Goal: Find specific page/section: Find specific page/section

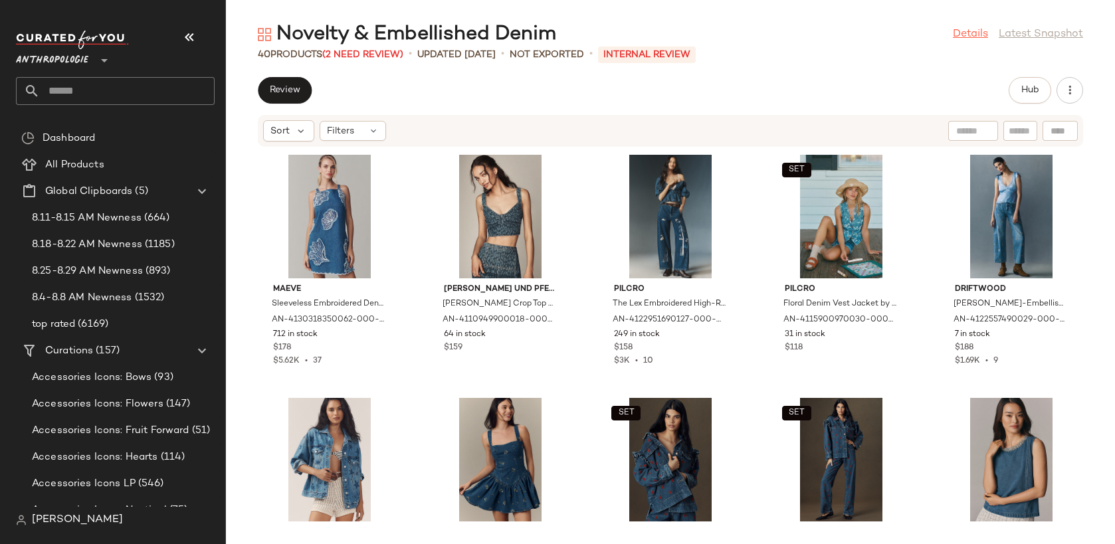
click at [975, 31] on link "Details" at bounding box center [970, 35] width 35 height 16
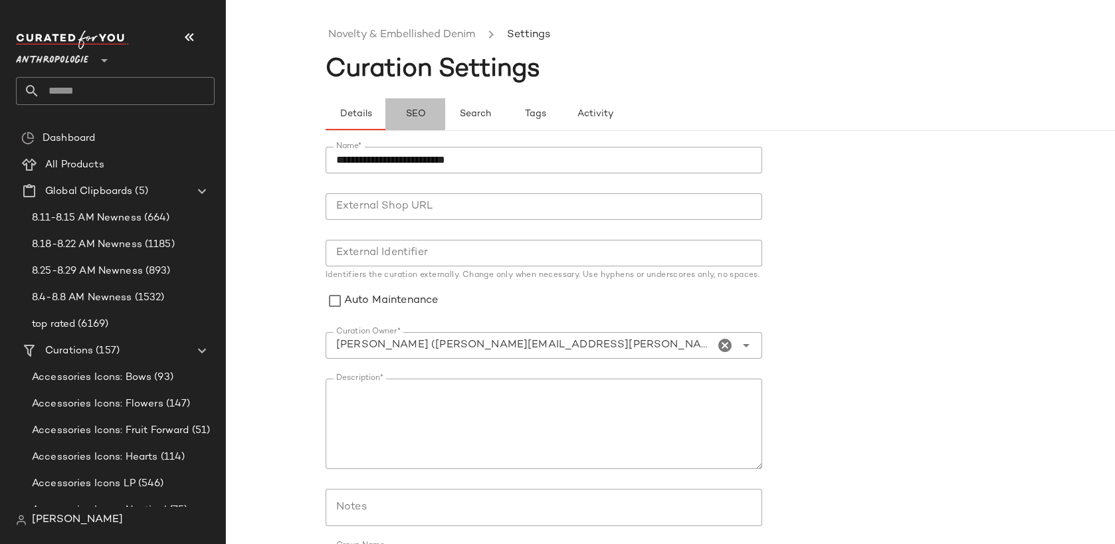
click at [406, 110] on span "SEO" at bounding box center [415, 114] width 21 height 11
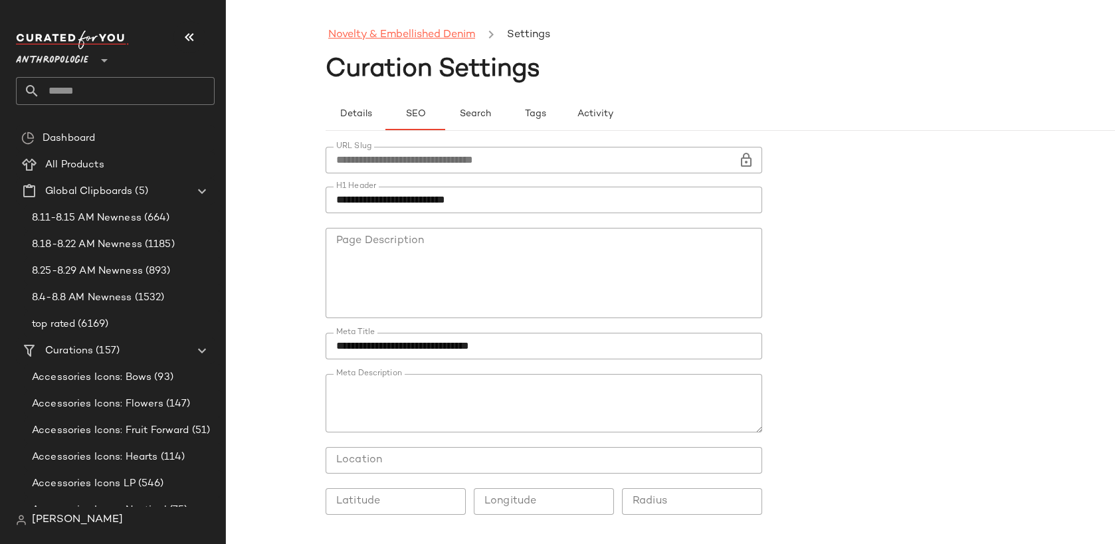
click at [390, 36] on link "Novelty & Embellished Denim" at bounding box center [401, 35] width 147 height 17
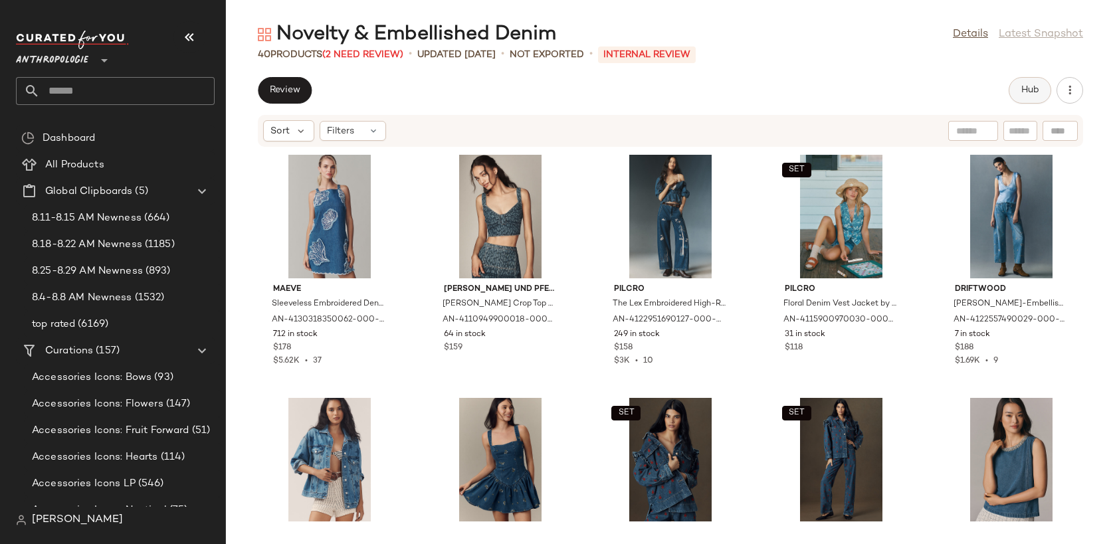
click at [1040, 90] on button "Hub" at bounding box center [1030, 90] width 43 height 27
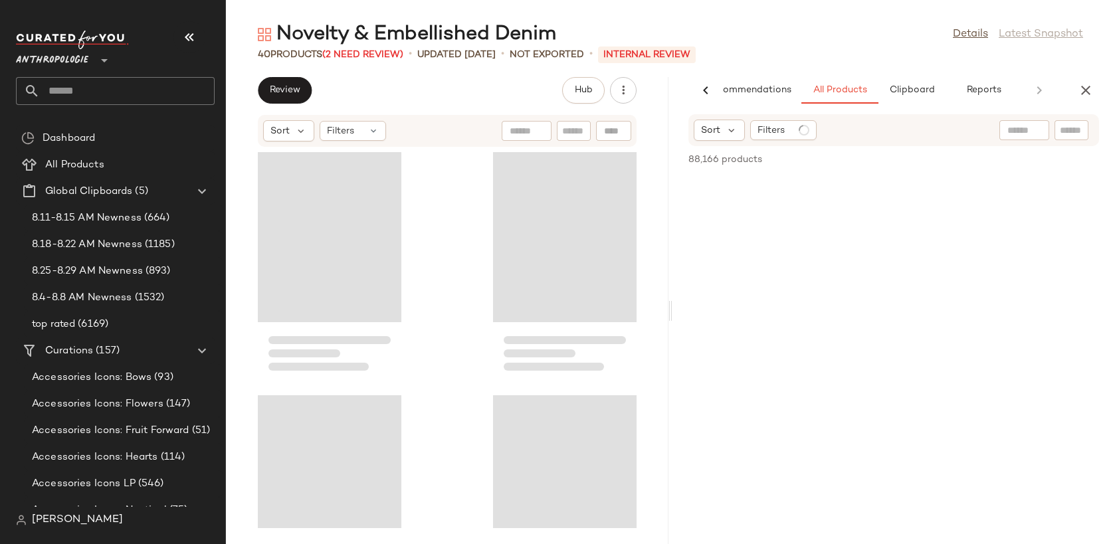
scroll to position [0, 39]
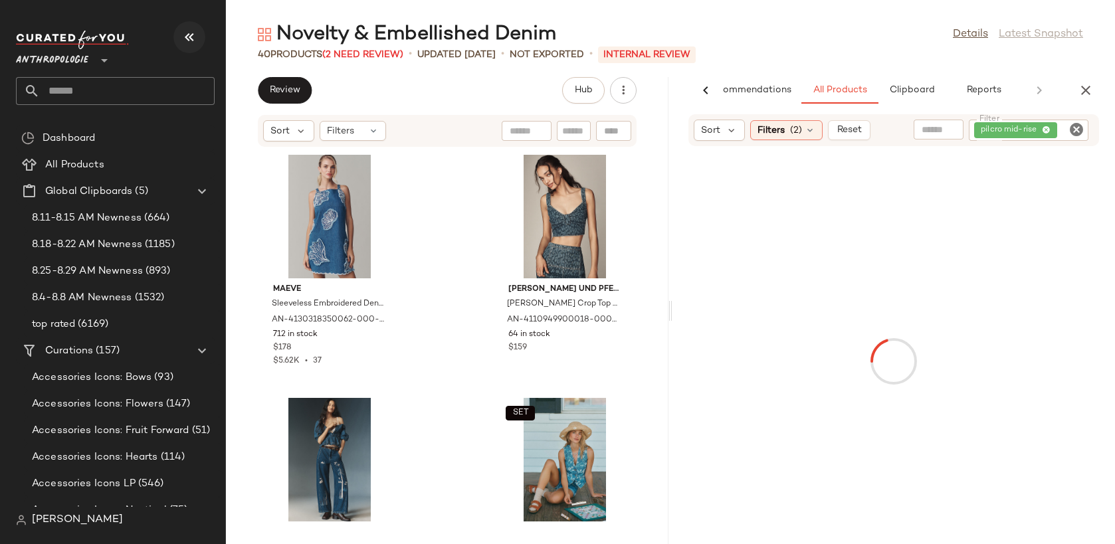
click at [188, 35] on icon "button" at bounding box center [189, 37] width 16 height 16
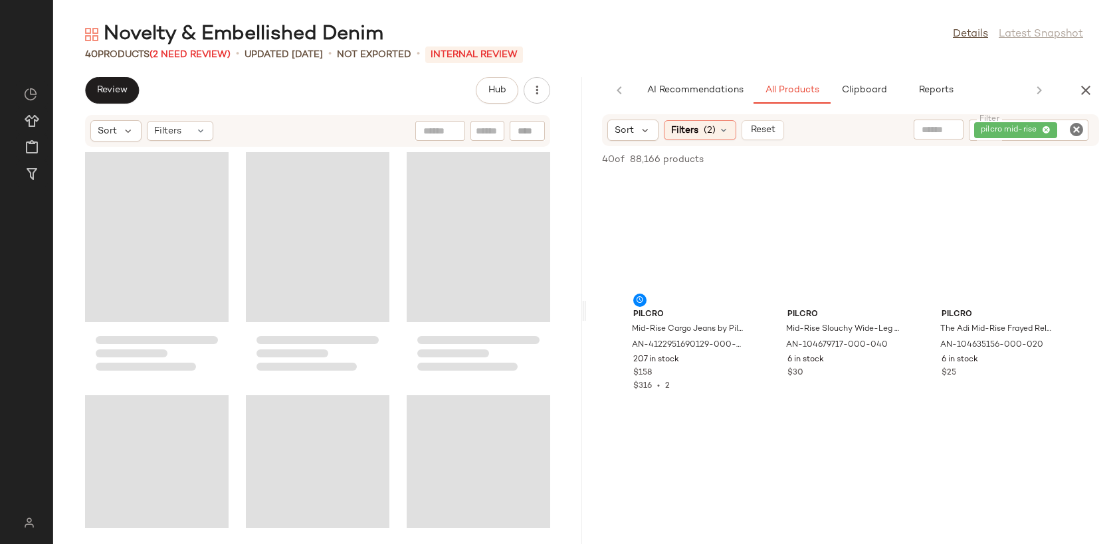
scroll to position [0, 0]
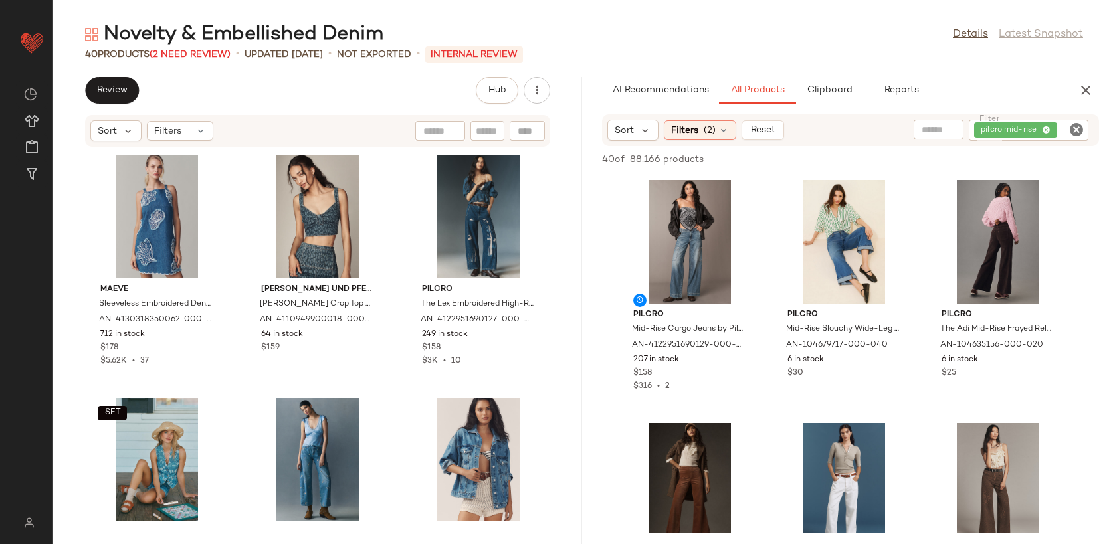
click at [1074, 129] on icon "Clear Filter" at bounding box center [1077, 130] width 16 height 16
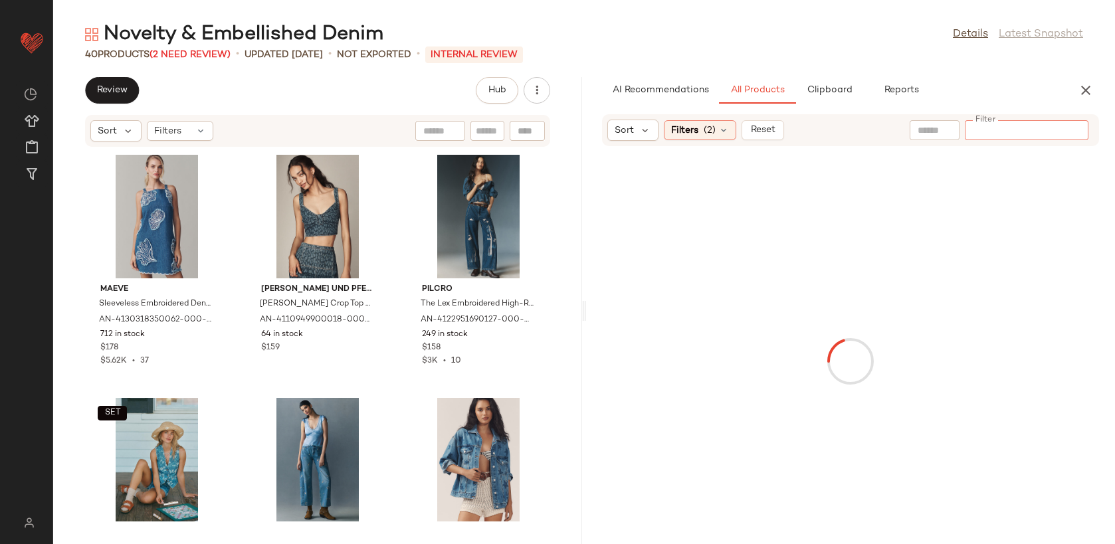
click at [945, 130] on input "text" at bounding box center [935, 131] width 34 height 14
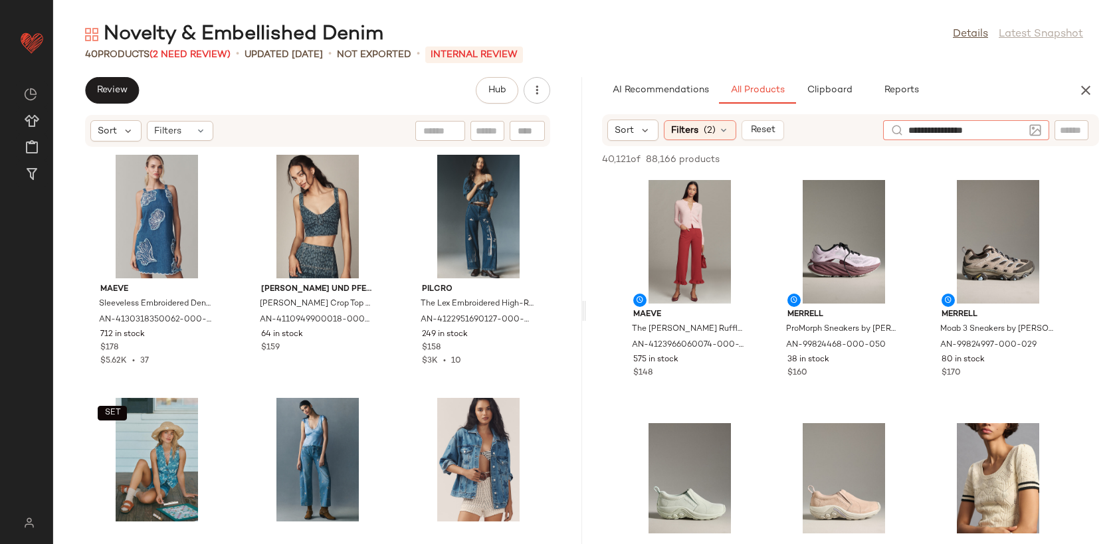
type input "**********"
